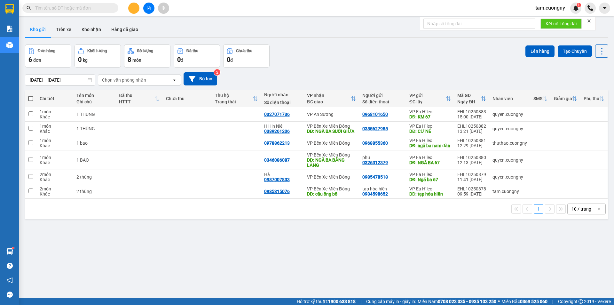
click at [138, 6] on button at bounding box center [133, 8] width 11 height 11
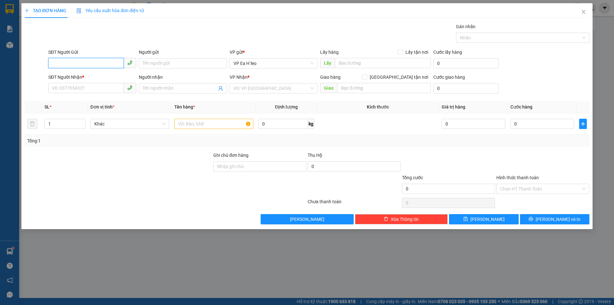
click at [94, 64] on input "SĐT Người Gửi" at bounding box center [85, 63] width 75 height 10
type input "0908565406"
click at [66, 72] on div "0908565406" at bounding box center [92, 76] width 88 height 10
type input "ngã ba nam đàn"
type input "0917977221"
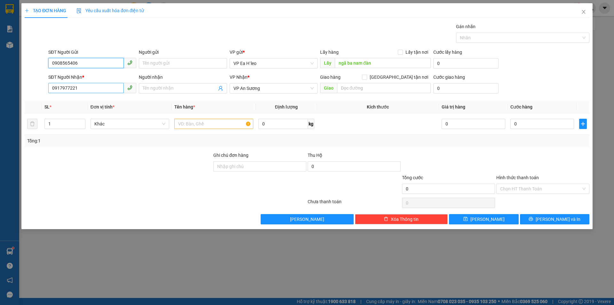
type input "0908565406"
drag, startPoint x: 75, startPoint y: 89, endPoint x: 0, endPoint y: 92, distance: 75.2
click at [0, 92] on div "TẠO ĐƠN HÀNG Yêu cầu xuất hóa đơn điện tử Transit Pickup Surcharge Ids Transit …" at bounding box center [307, 152] width 614 height 305
click at [70, 88] on input "0984469573" at bounding box center [85, 88] width 75 height 10
type input "0984468573"
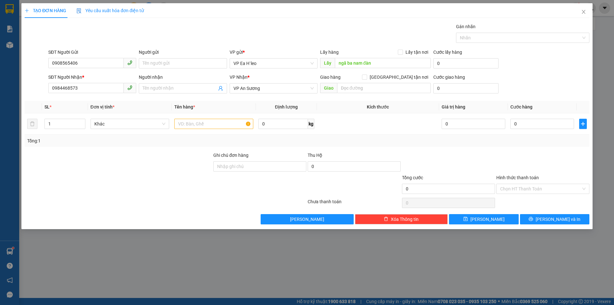
click at [276, 94] on div "VP Nhận * VP An Sương" at bounding box center [274, 85] width 88 height 22
drag, startPoint x: 270, startPoint y: 91, endPoint x: 144, endPoint y: 92, distance: 126.0
click at [144, 92] on div "SĐT Người Nhận * 0984468573 Người nhận Tên người nhận VP Nhận * VP An Sương Gia…" at bounding box center [319, 85] width 544 height 22
click at [277, 87] on span "VP An Sương" at bounding box center [273, 88] width 80 height 10
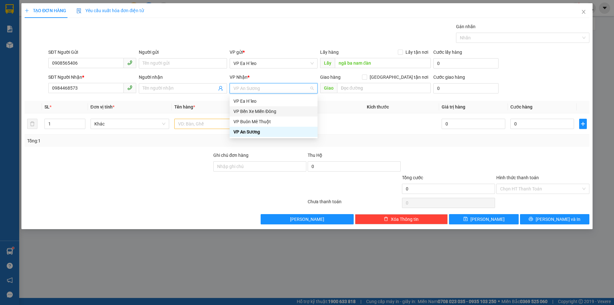
click at [271, 113] on div "VP Bến Xe Miền Đông" at bounding box center [273, 111] width 80 height 7
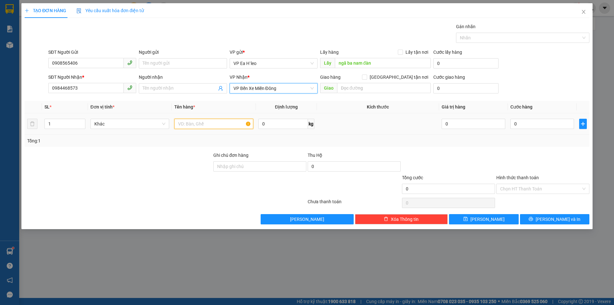
click at [206, 124] on input "text" at bounding box center [213, 124] width 79 height 10
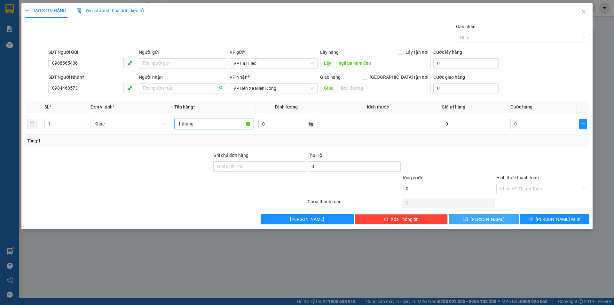
type input "1 thùng"
click at [463, 218] on button "[PERSON_NAME]" at bounding box center [483, 219] width 69 height 10
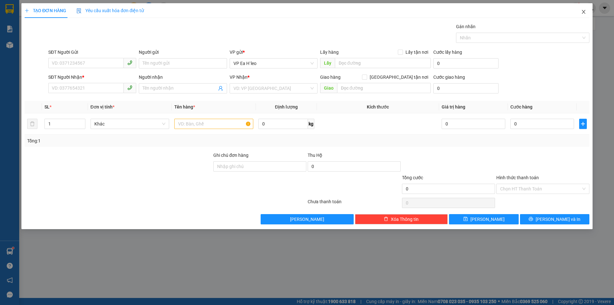
click at [584, 12] on icon "close" at bounding box center [584, 12] width 4 height 4
